Goal: Complete application form

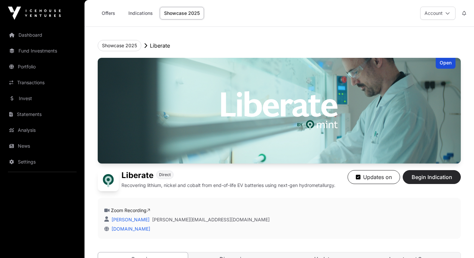
click at [423, 172] on button "Begin Indication" at bounding box center [432, 177] width 58 height 14
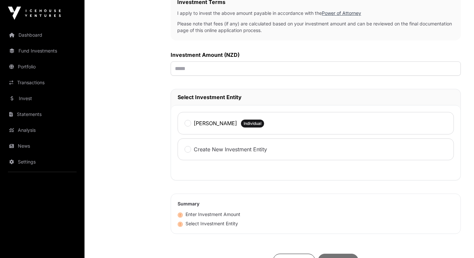
scroll to position [218, 0]
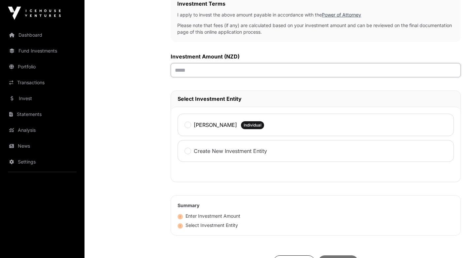
click at [184, 73] on input "text" at bounding box center [316, 70] width 290 height 14
type input "******"
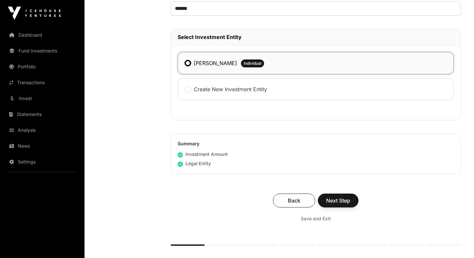
scroll to position [286, 0]
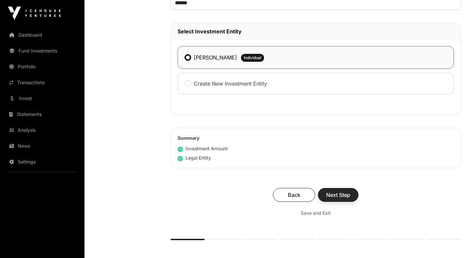
click at [341, 197] on span "Next Step" at bounding box center [338, 195] width 24 height 8
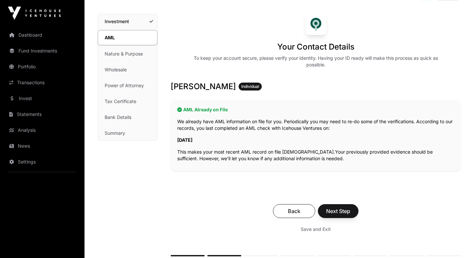
scroll to position [43, 0]
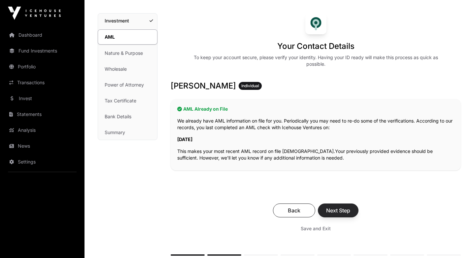
click at [338, 211] on span "Next Step" at bounding box center [338, 210] width 24 height 8
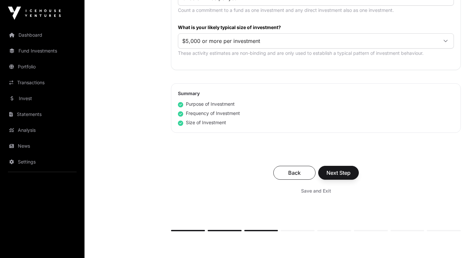
scroll to position [386, 0]
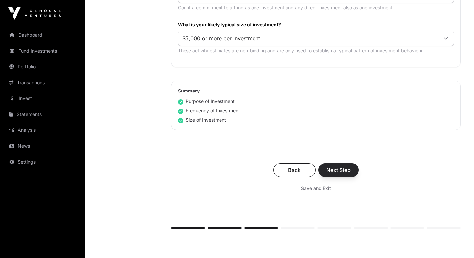
click at [339, 172] on span "Next Step" at bounding box center [338, 170] width 24 height 8
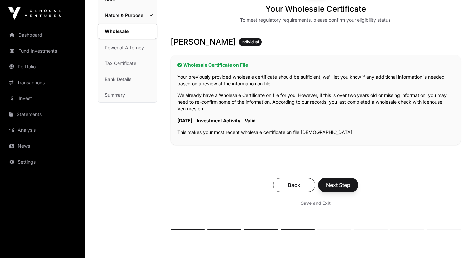
scroll to position [81, 0]
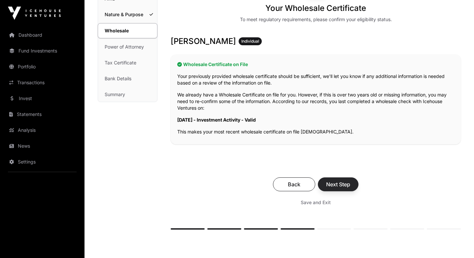
click at [335, 189] on button "Next Step" at bounding box center [338, 184] width 41 height 14
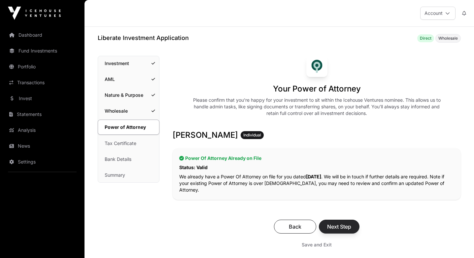
click at [339, 225] on span "Next Step" at bounding box center [339, 226] width 24 height 8
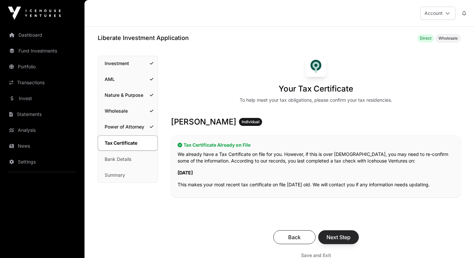
click at [340, 234] on span "Next Step" at bounding box center [338, 237] width 24 height 8
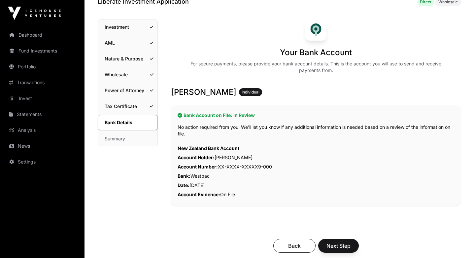
scroll to position [38, 0]
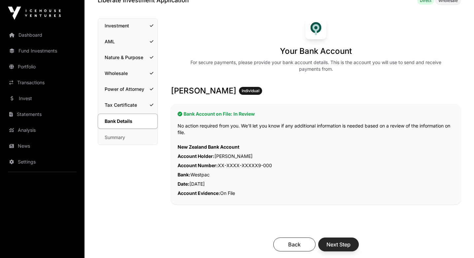
click at [343, 244] on span "Next Step" at bounding box center [338, 244] width 24 height 8
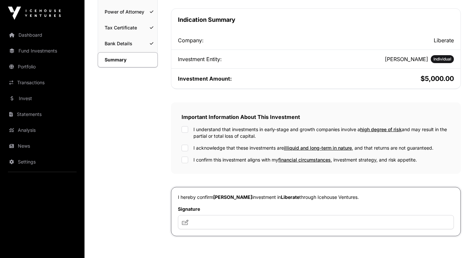
scroll to position [115, 0]
click at [188, 163] on div "Important Information About This Investment I understand that investments in ea…" at bounding box center [316, 137] width 290 height 71
click at [198, 223] on input "text" at bounding box center [316, 221] width 276 height 14
click at [184, 223] on icon at bounding box center [185, 221] width 7 height 5
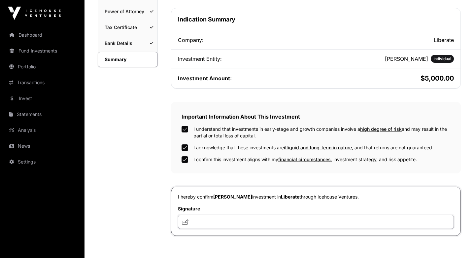
click at [202, 222] on input "text" at bounding box center [316, 221] width 276 height 14
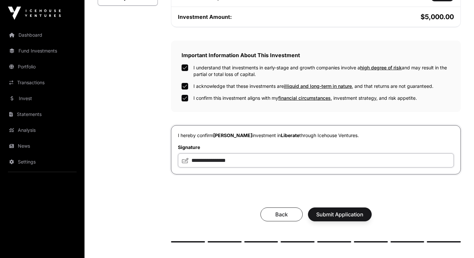
scroll to position [182, 0]
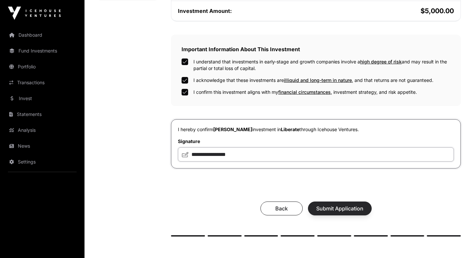
type input "**********"
click at [330, 209] on span "Submit Application" at bounding box center [339, 208] width 47 height 8
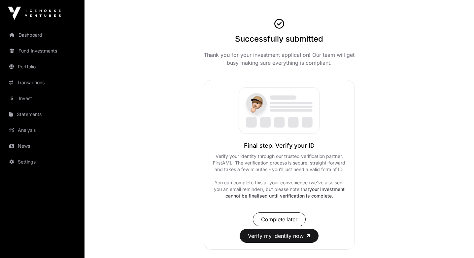
scroll to position [36, 0]
click at [281, 236] on button "Verify my identity now" at bounding box center [279, 235] width 79 height 14
